Goal: Information Seeking & Learning: Find specific page/section

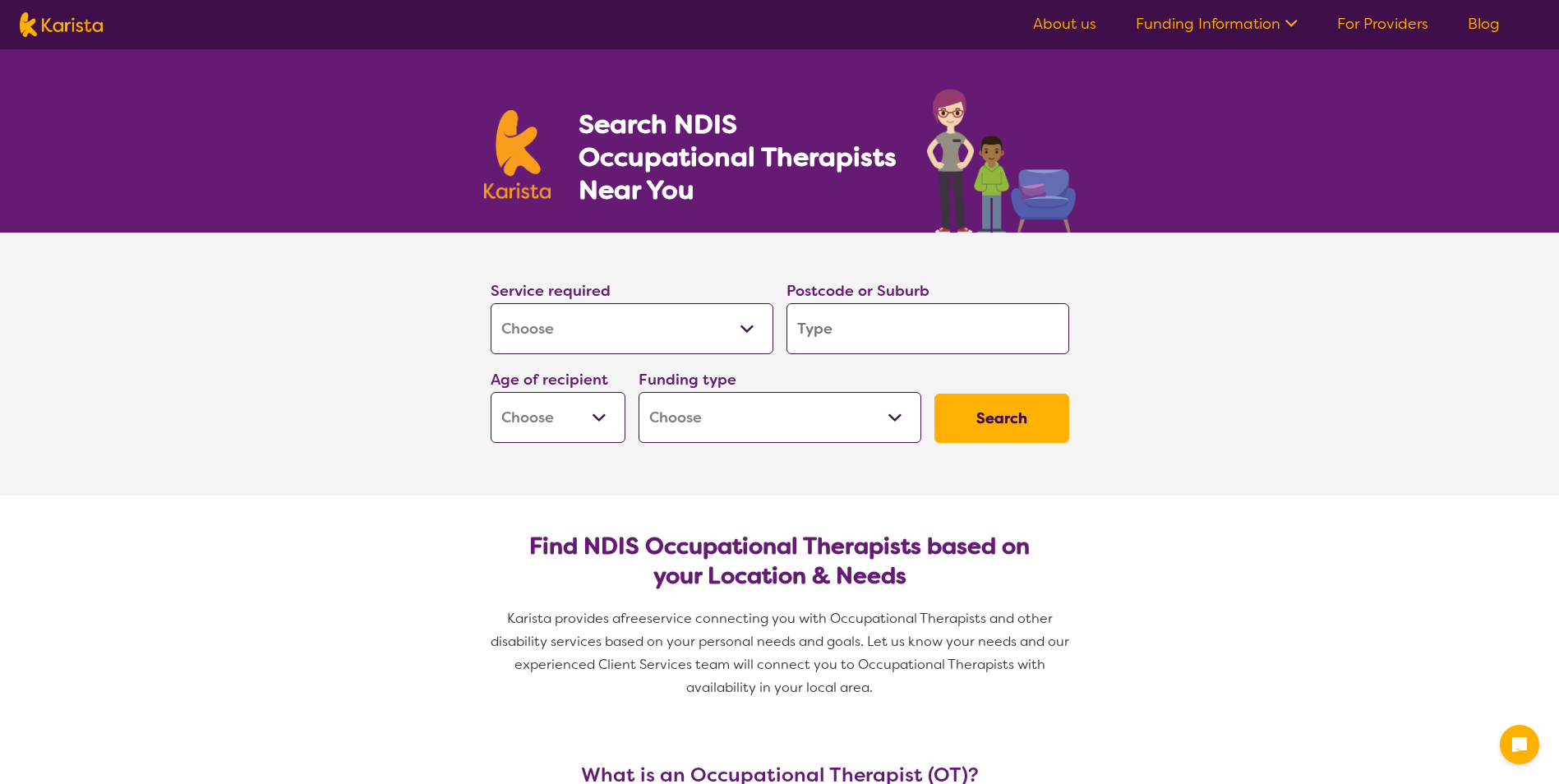
select select "[MEDICAL_DATA]"
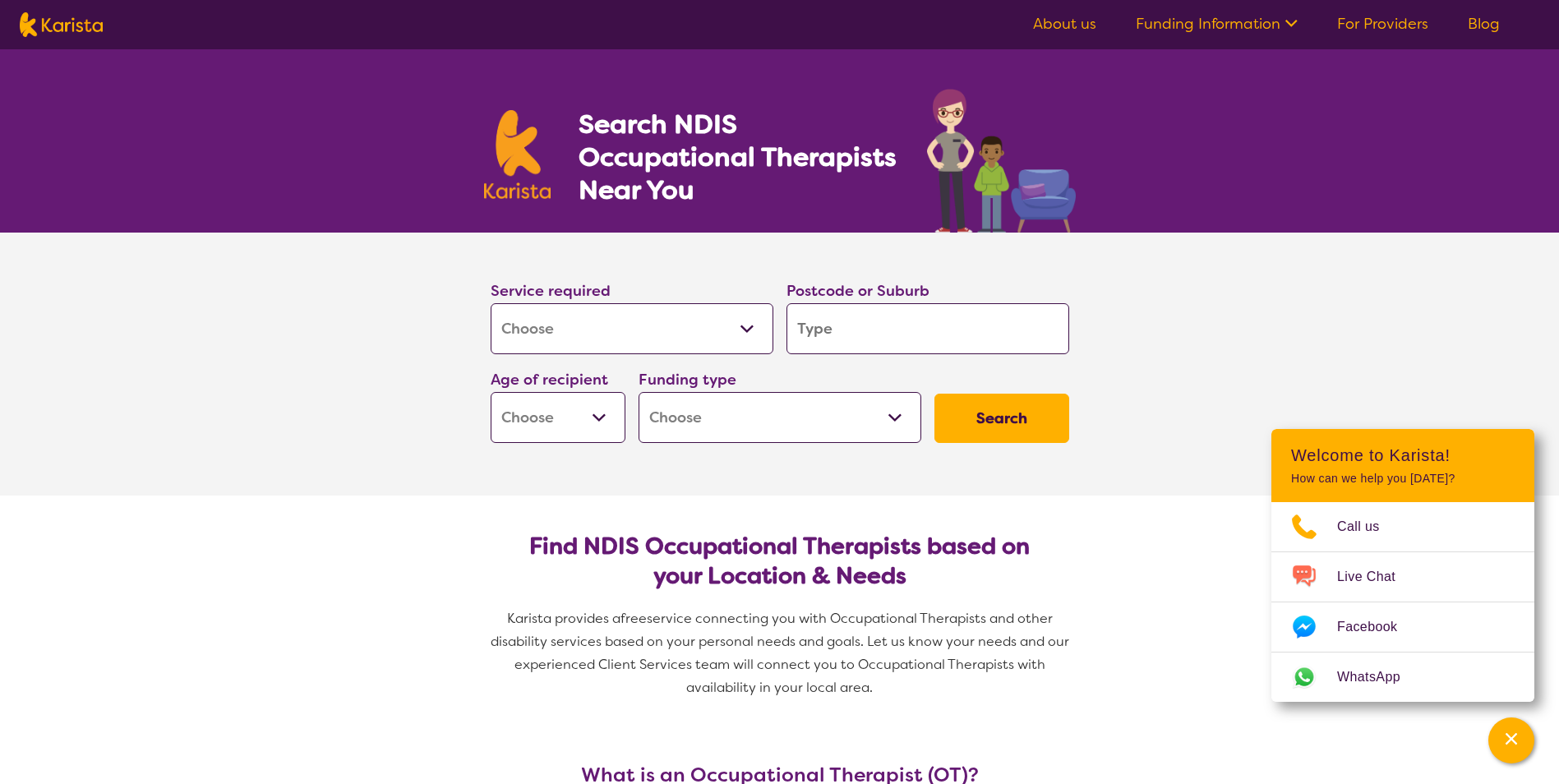
click at [863, 345] on input "search" at bounding box center [927, 328] width 282 height 51
type input "e"
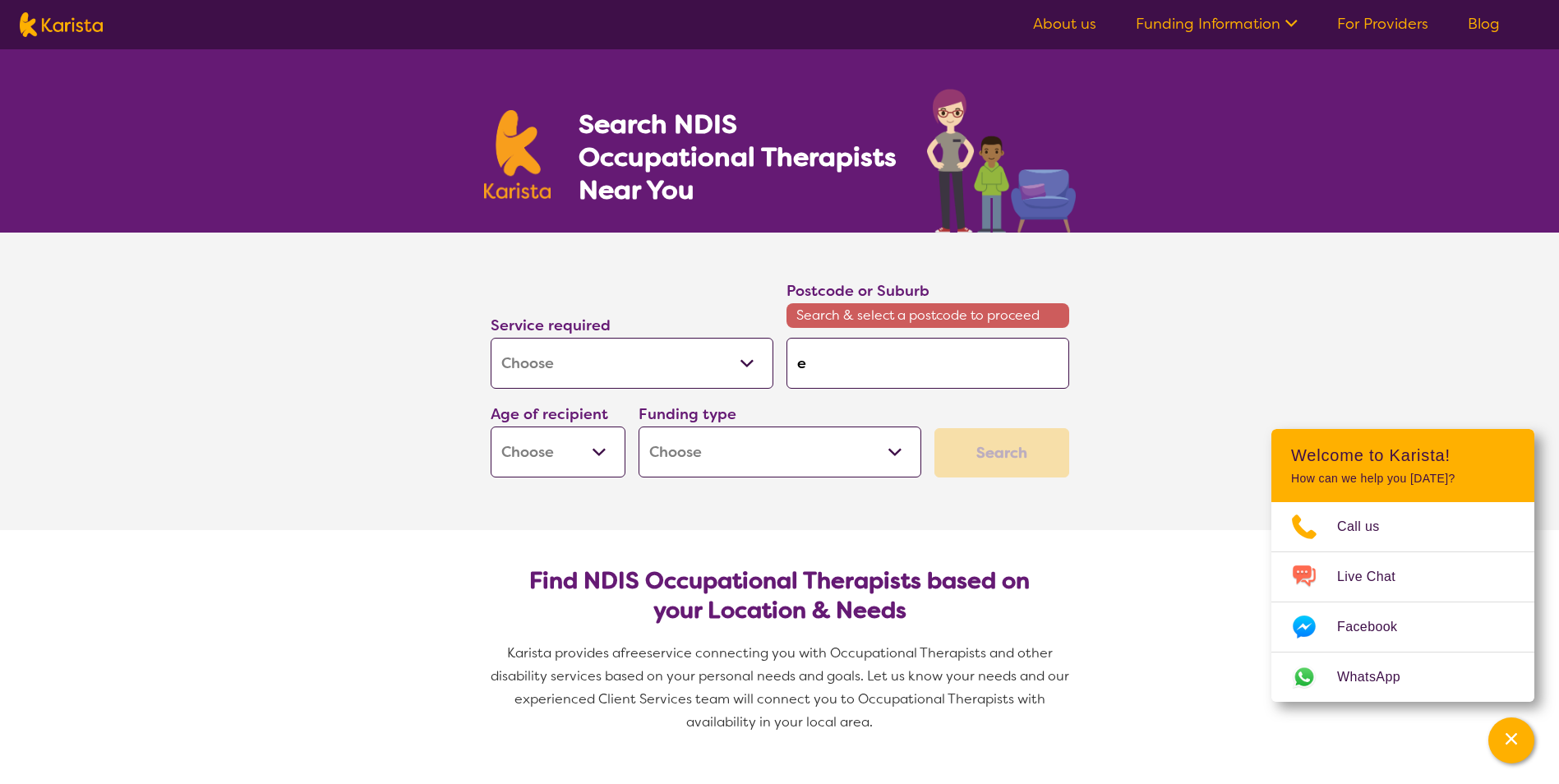
type input "es"
type input "ess"
type input "esse"
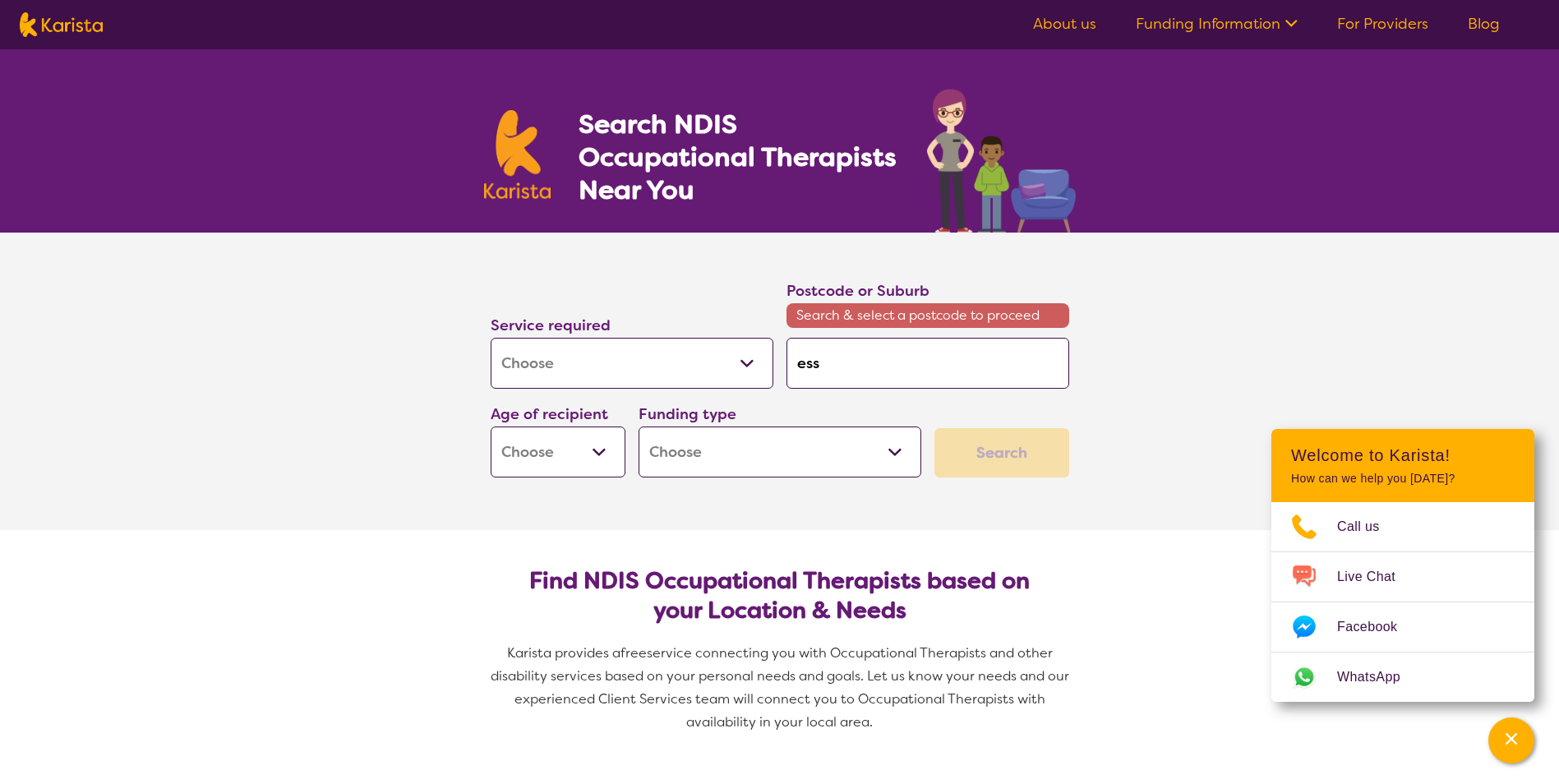
type input "esse"
type input "essen"
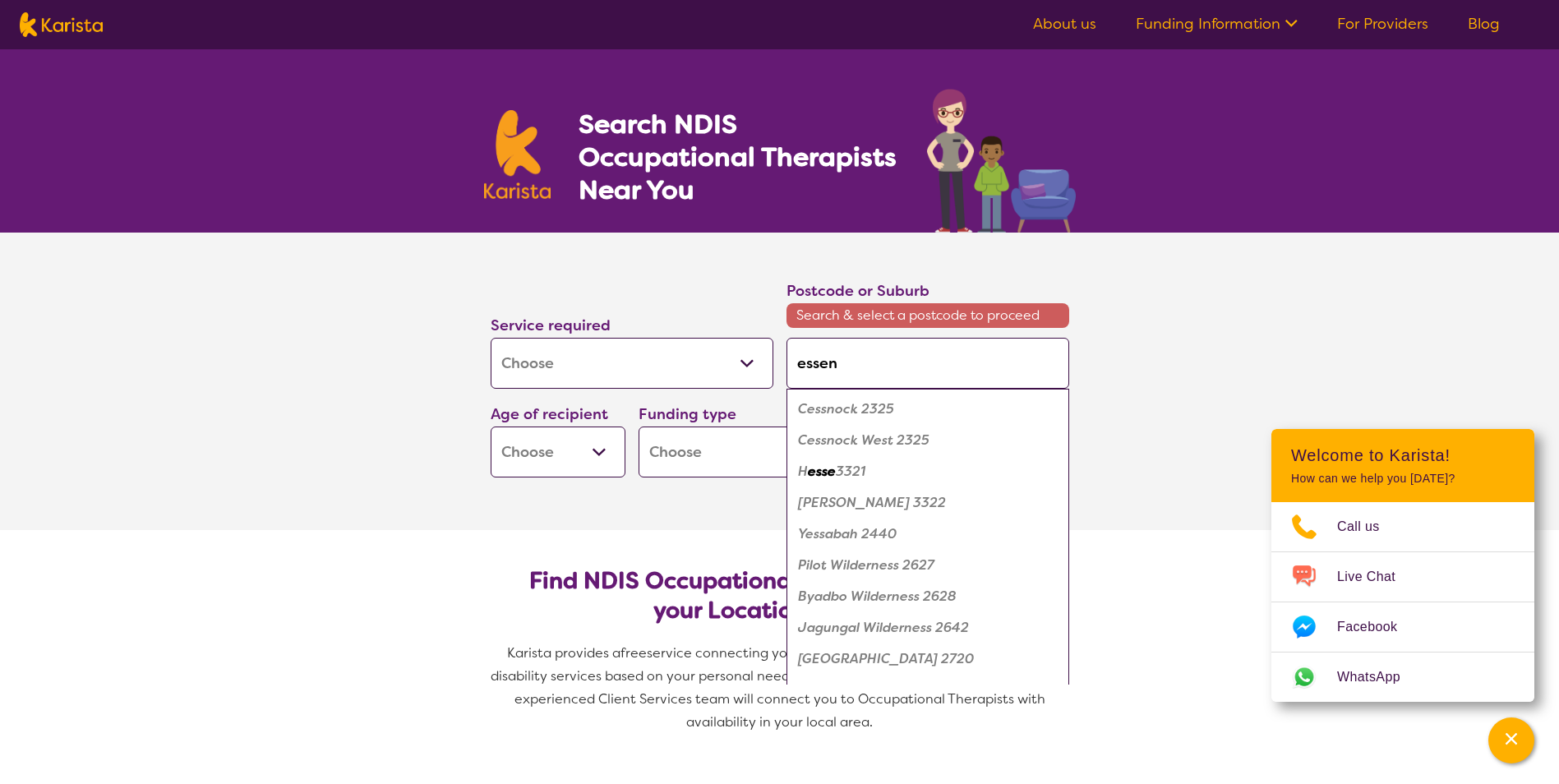
type input "essend"
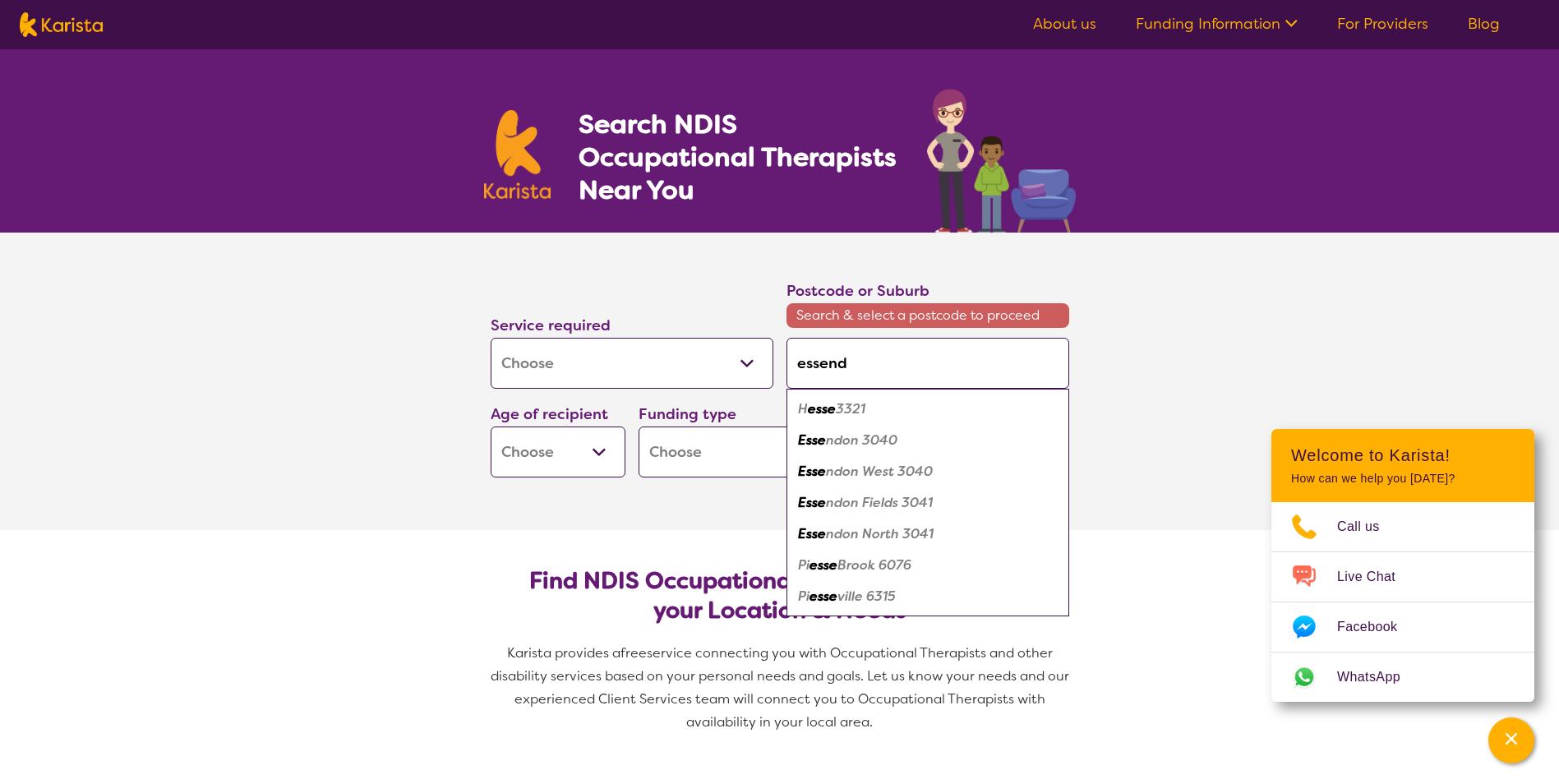
type input "essendo"
type input "essendon"
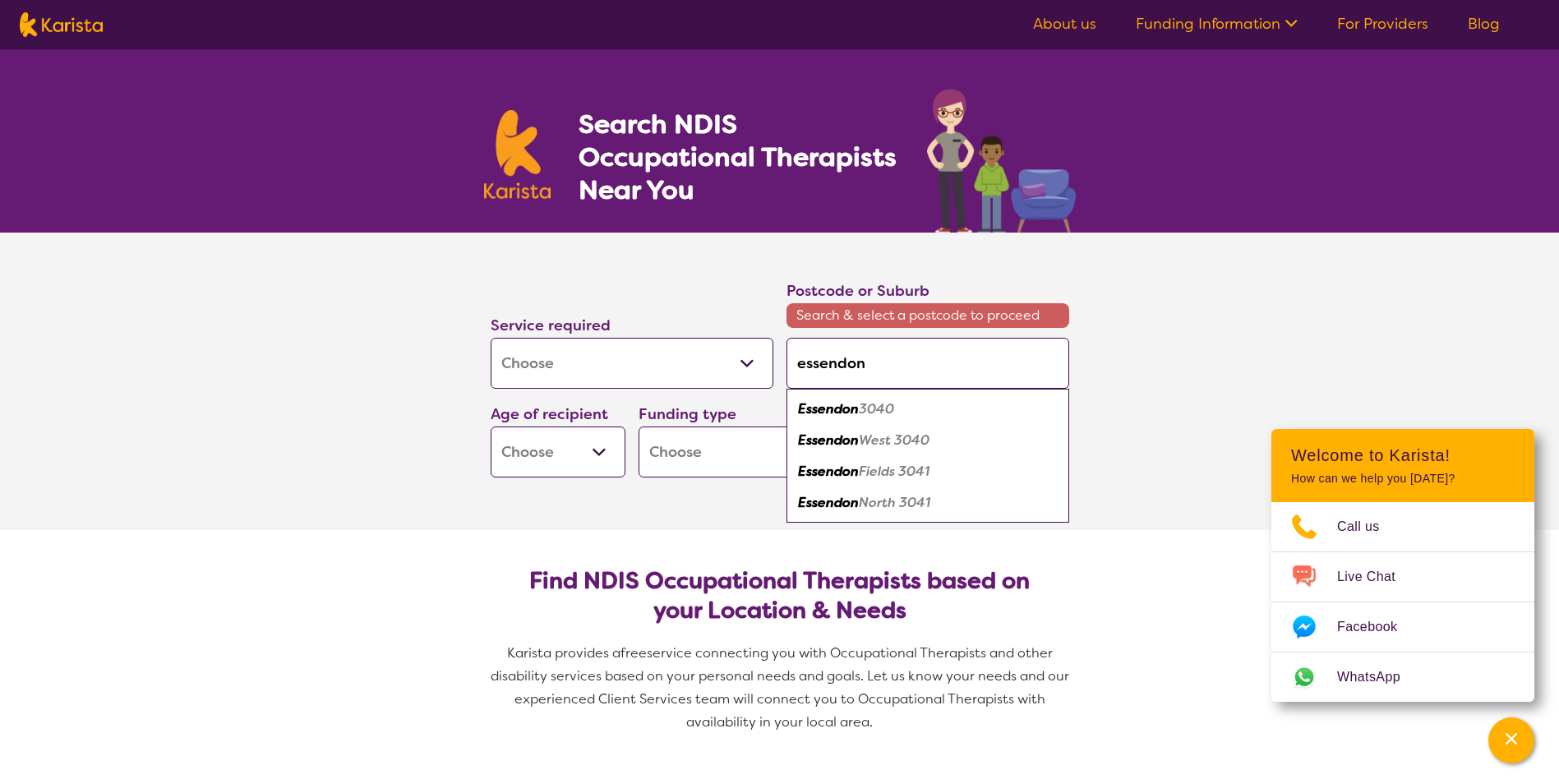
type input "essendon"
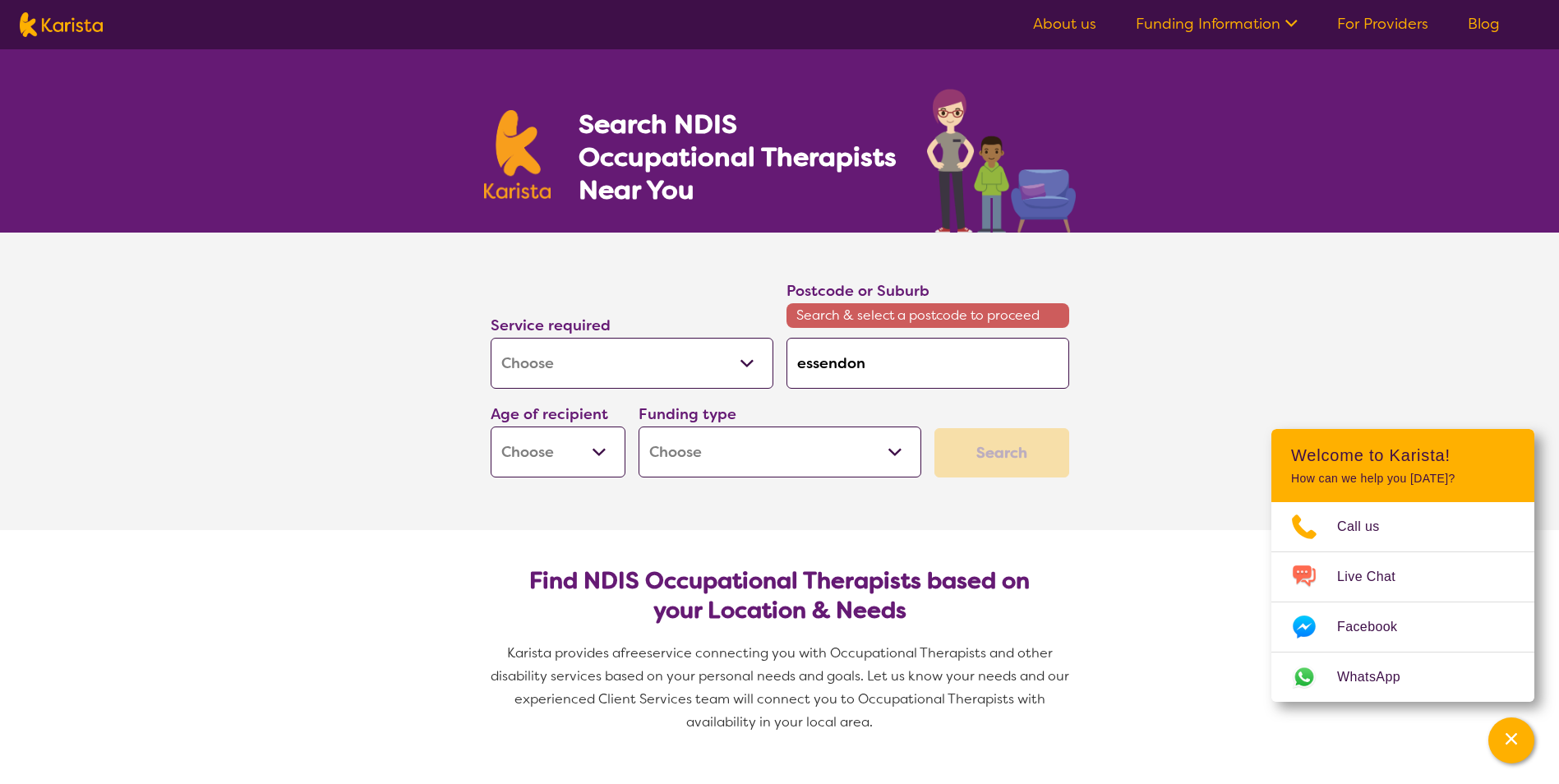
click at [879, 452] on select "Home Care Package (HCP) National Disability Insurance Scheme (NDIS) I don't know" at bounding box center [779, 452] width 282 height 51
click at [601, 449] on select "Early Childhood - 0 to 9 Child - 10 to 11 Adolescent - 12 to 17 Adult - 18 to 6…" at bounding box center [558, 452] width 134 height 51
select select "AG"
click at [490, 426] on select "Early Childhood - 0 to 9 Child - 10 to 11 Adolescent - 12 to 17 Adult - 18 to 6…" at bounding box center [558, 452] width 134 height 51
select select "AG"
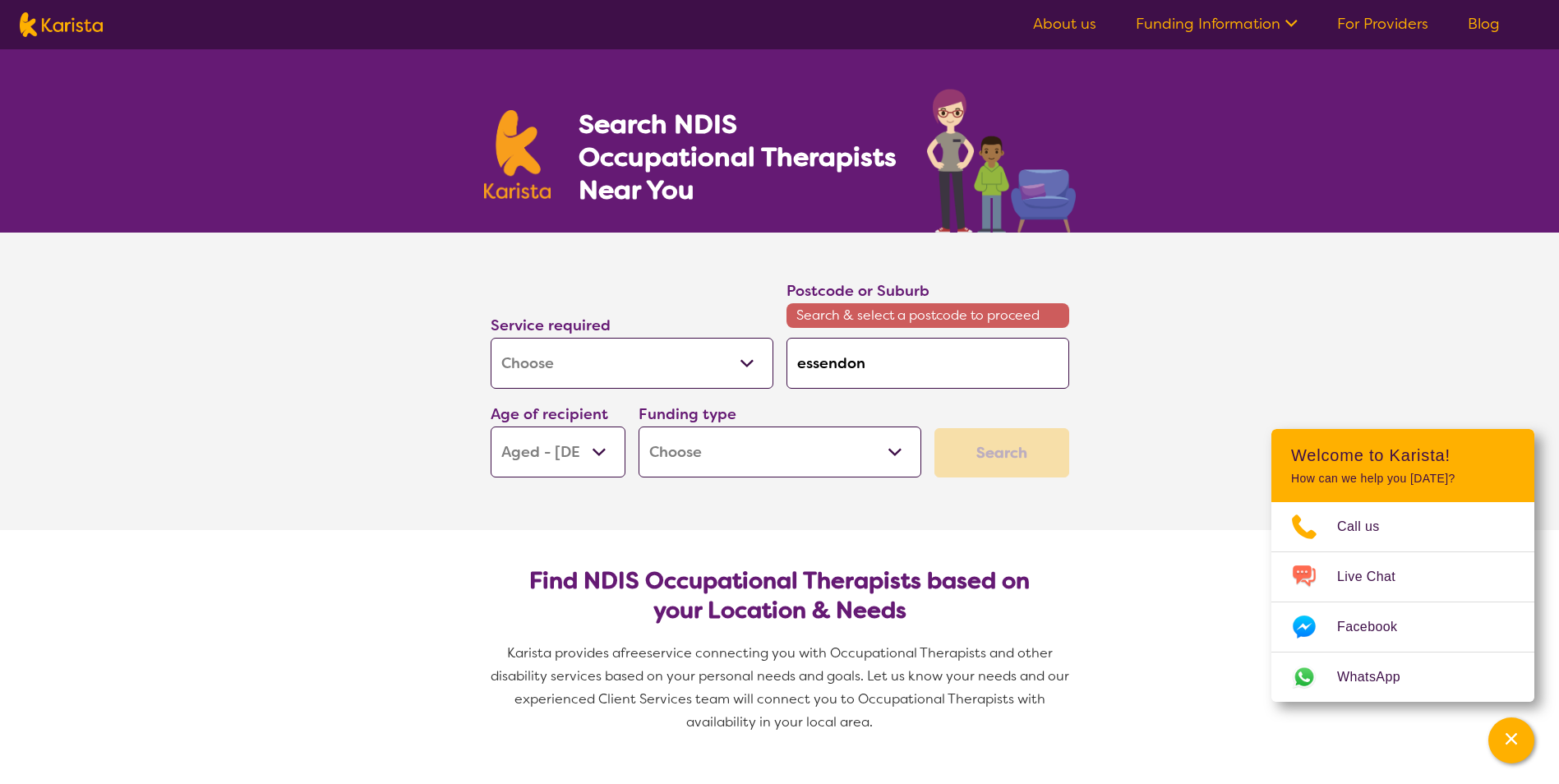
click at [889, 453] on select "Home Care Package (HCP) National Disability Insurance Scheme (NDIS) I don't know" at bounding box center [779, 452] width 282 height 51
select select "i-don-t-know"
click at [638, 426] on select "Home Care Package (HCP) National Disability Insurance Scheme (NDIS) I don't know" at bounding box center [779, 452] width 282 height 51
select select "i-don-t-know"
click at [903, 374] on input "essendon" at bounding box center [927, 363] width 282 height 51
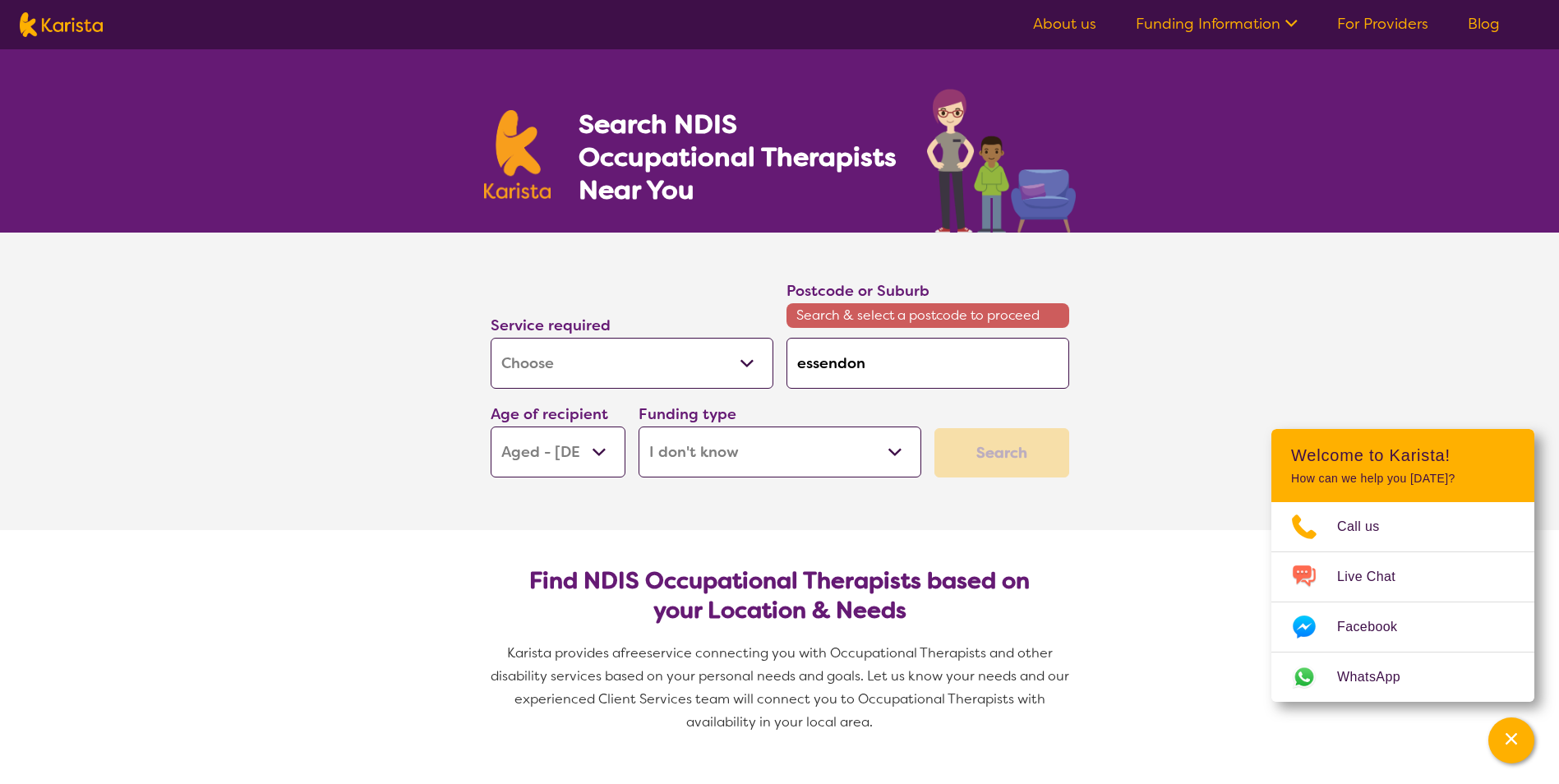
type input "essendo"
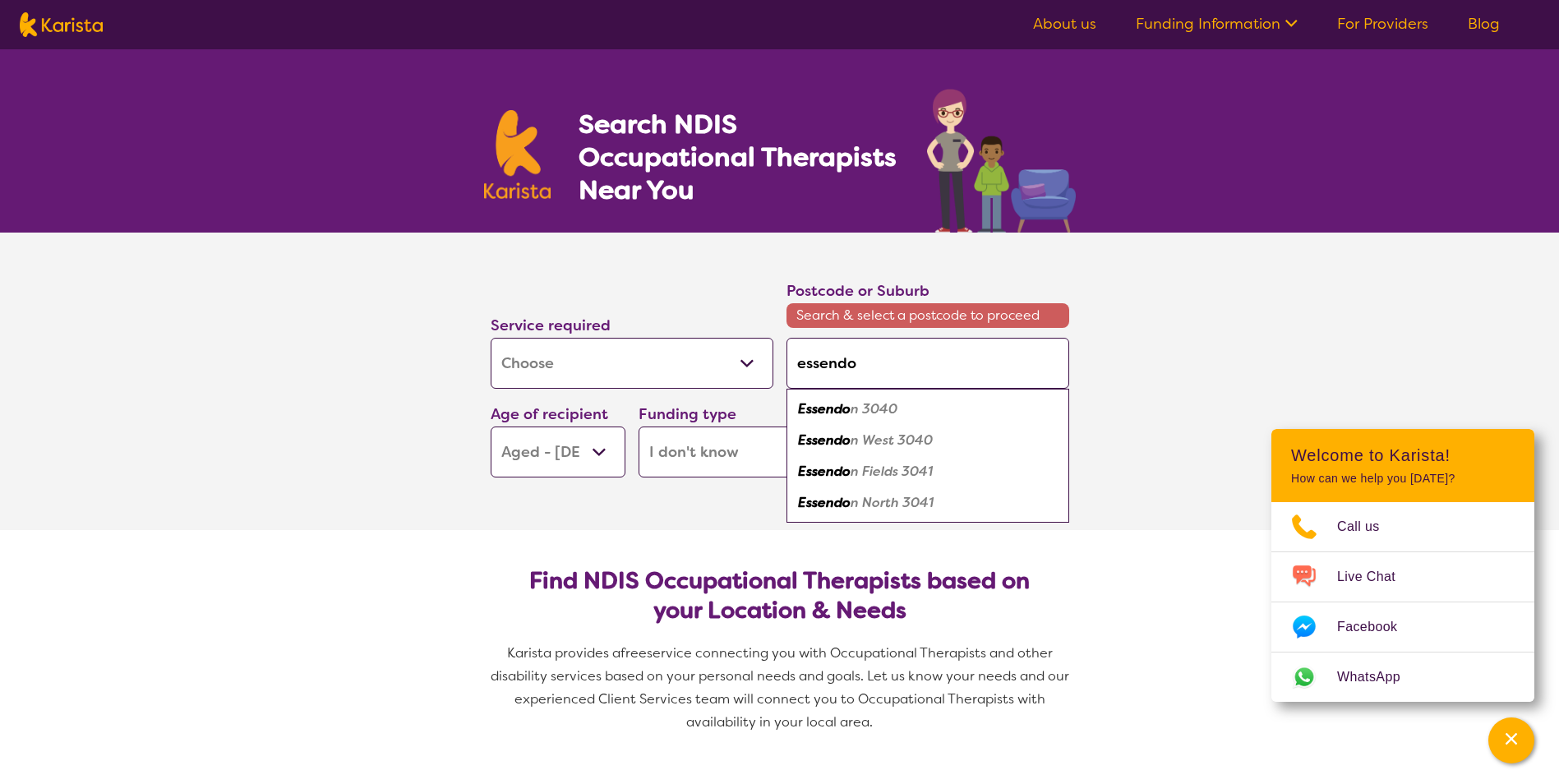
type input "essend"
click at [886, 413] on em "on 3040" at bounding box center [870, 408] width 55 height 17
type input "3040"
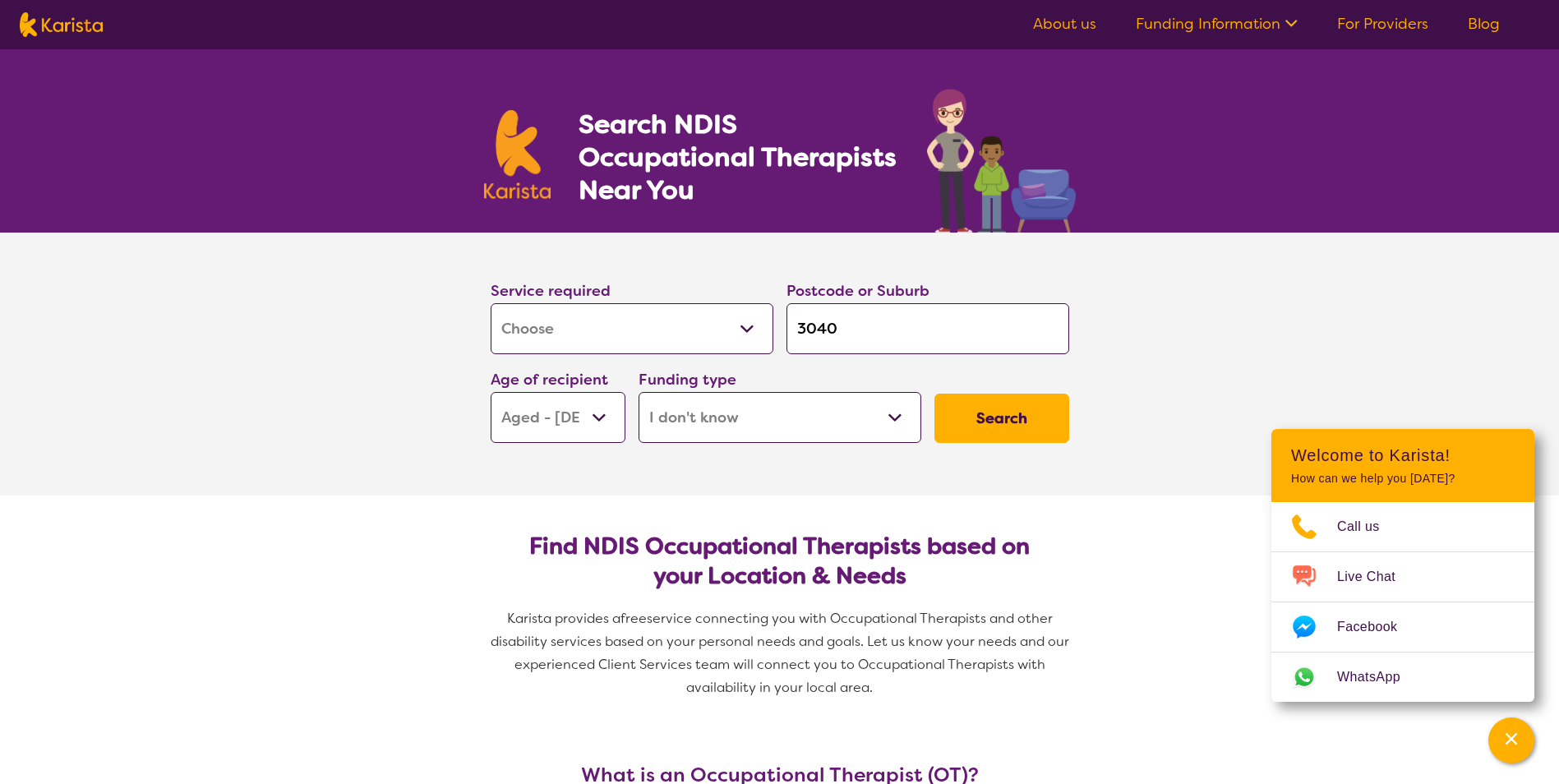
click at [961, 416] on button "Search" at bounding box center [1001, 418] width 134 height 49
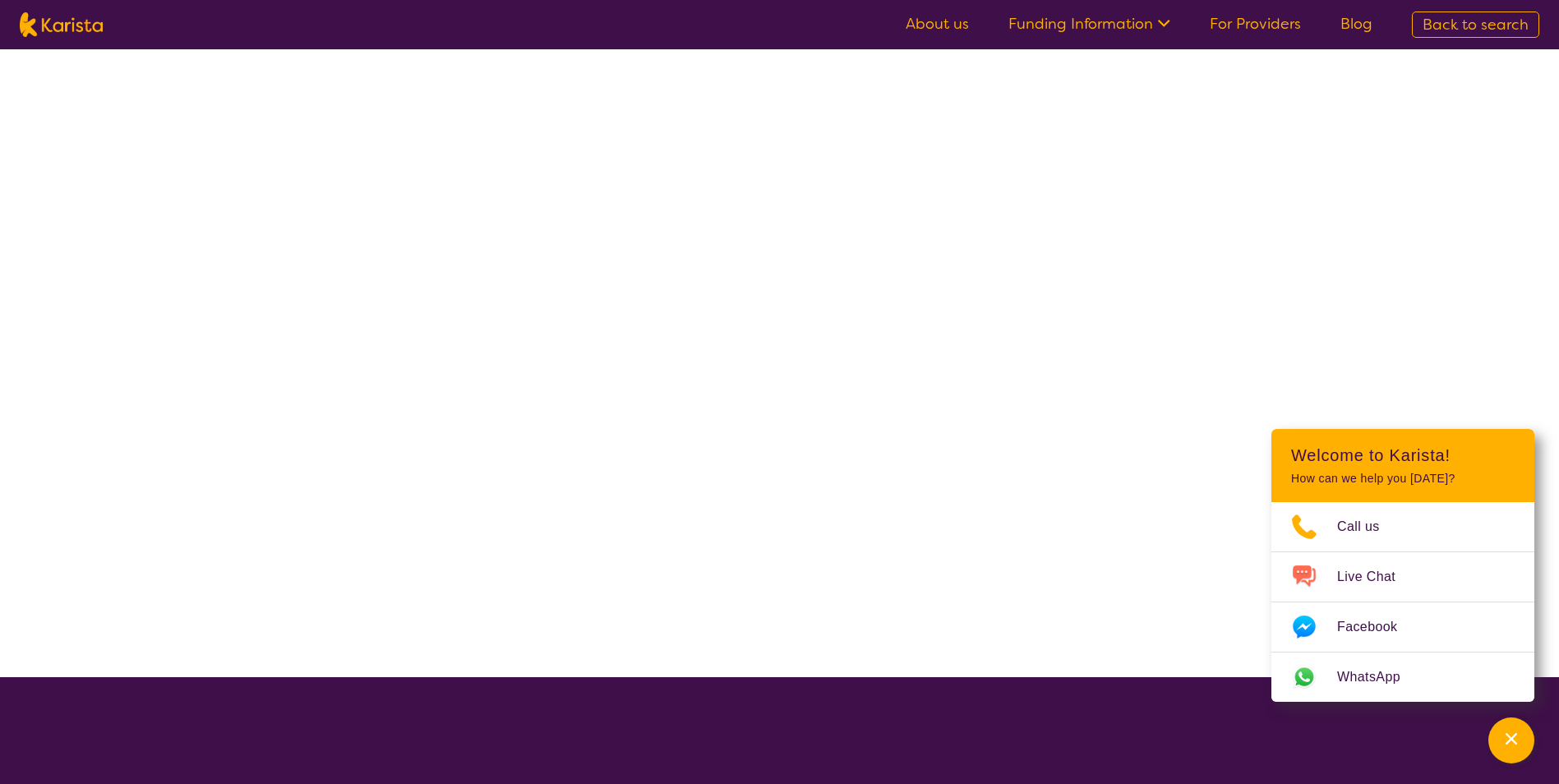
select select "[MEDICAL_DATA]"
select select "AG"
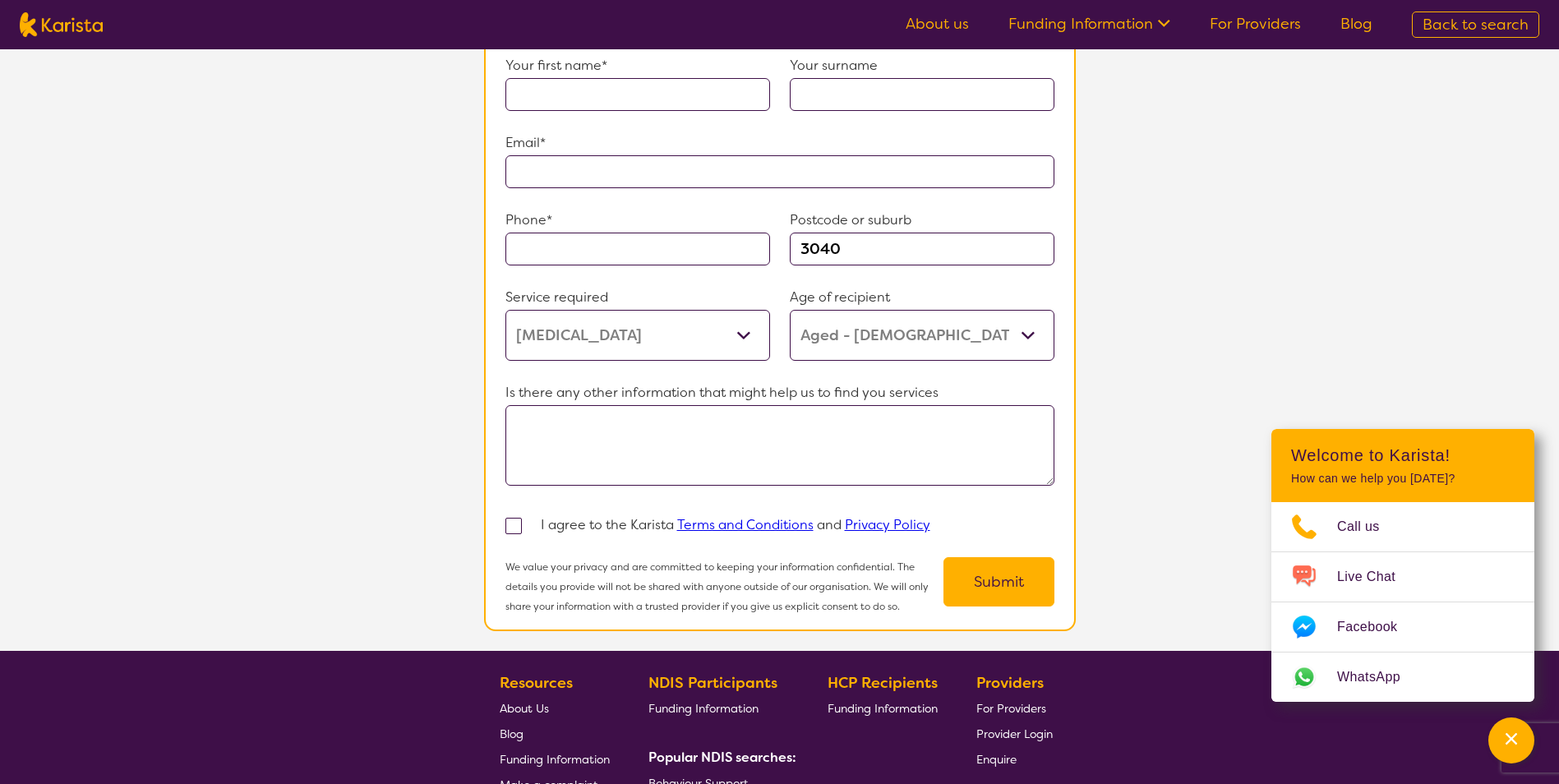
scroll to position [903, 0]
